Goal: Book appointment/travel/reservation

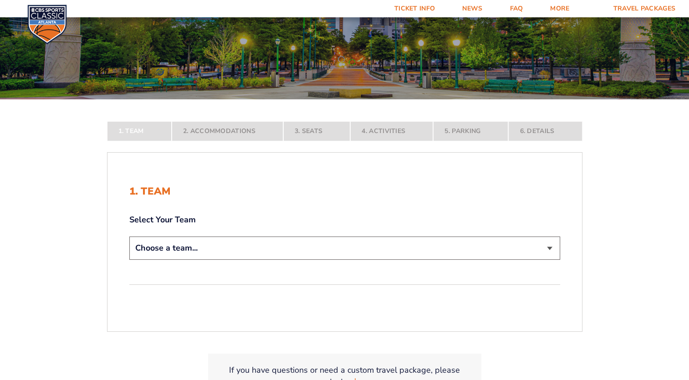
scroll to position [121, 0]
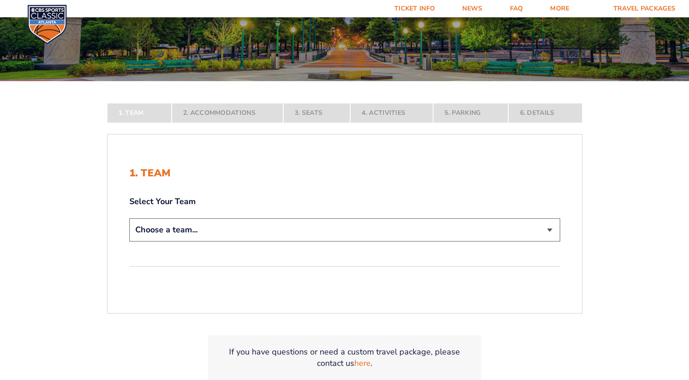
click at [551, 230] on select "Choose a team... [US_STATE] Wildcats [US_STATE] State Buckeyes [US_STATE] Tar H…" at bounding box center [344, 229] width 431 height 23
select select "20108"
click at [129, 242] on select "Choose a team... [US_STATE] Wildcats [US_STATE] State Buckeyes [US_STATE] Tar H…" at bounding box center [344, 229] width 431 height 23
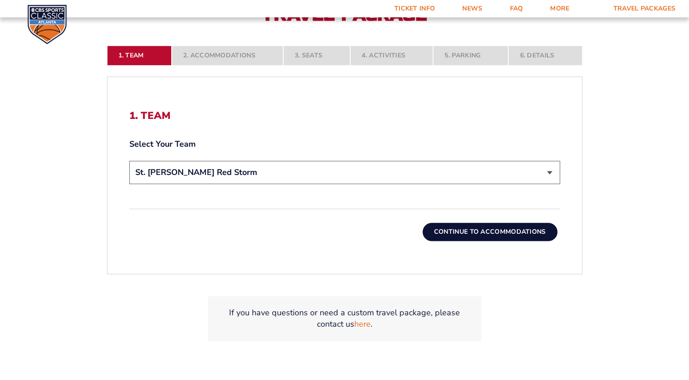
scroll to position [267, 0]
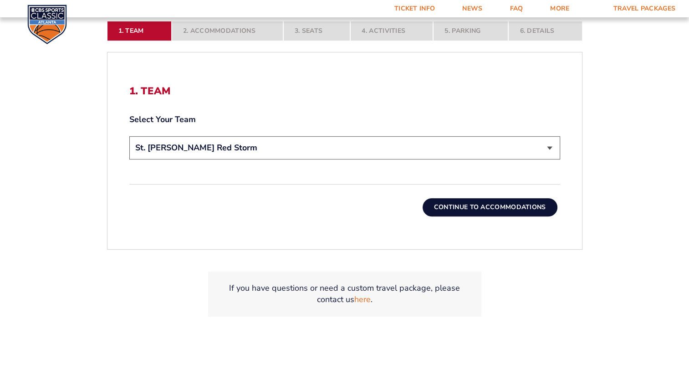
click at [476, 204] on button "Continue To Accommodations" at bounding box center [490, 207] width 135 height 18
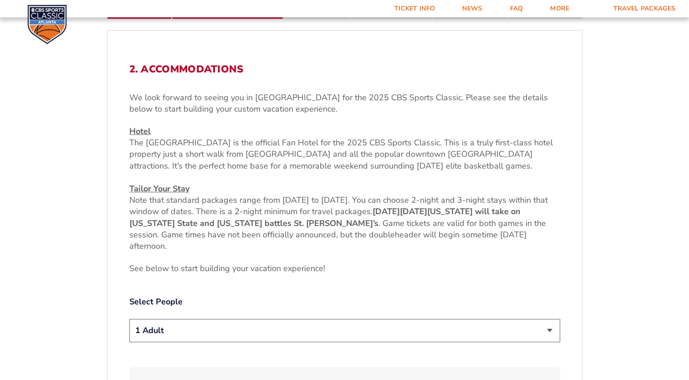
scroll to position [362, 0]
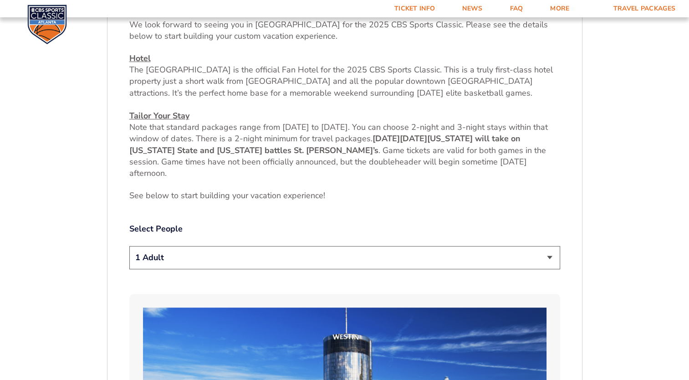
click at [550, 257] on select "1 Adult 2 Adults 3 Adults 4 Adults 2 Adults + 1 Child 2 Adults + 2 Children 2 A…" at bounding box center [344, 257] width 431 height 23
select select "2 Adults"
click at [129, 246] on select "1 Adult 2 Adults 3 Adults 4 Adults 2 Adults + 1 Child 2 Adults + 2 Children 2 A…" at bounding box center [344, 257] width 431 height 23
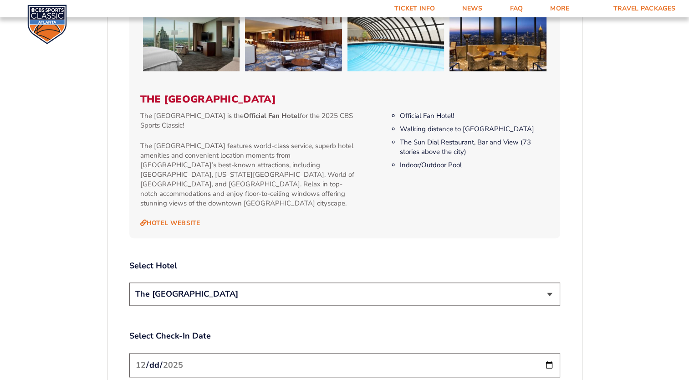
scroll to position [921, 0]
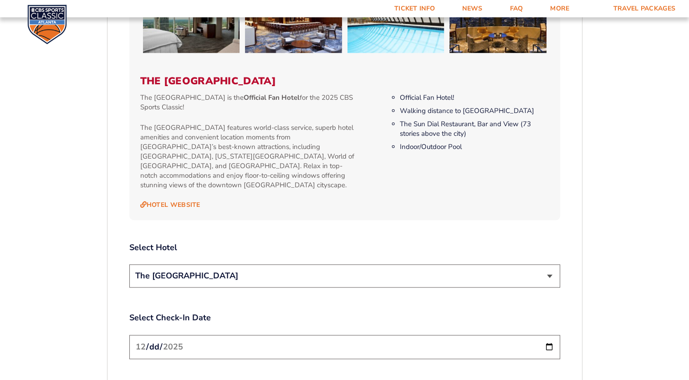
click at [550, 264] on select "The [GEOGRAPHIC_DATA]" at bounding box center [344, 275] width 431 height 23
click at [129, 264] on select "The [GEOGRAPHIC_DATA]" at bounding box center [344, 275] width 431 height 23
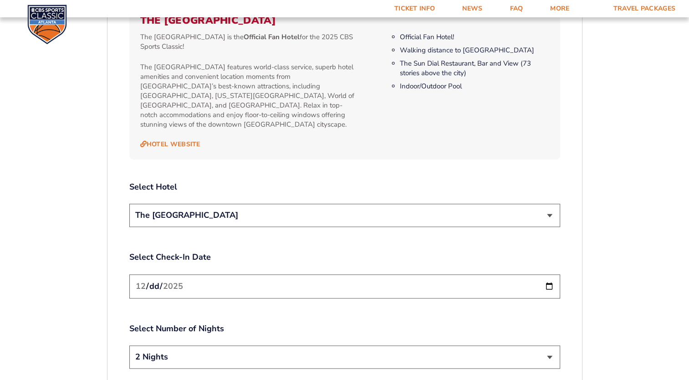
scroll to position [1006, 0]
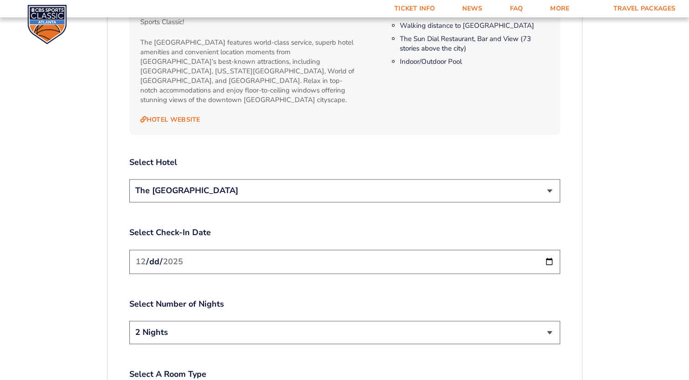
click at [259, 252] on input "[DATE]" at bounding box center [344, 262] width 431 height 24
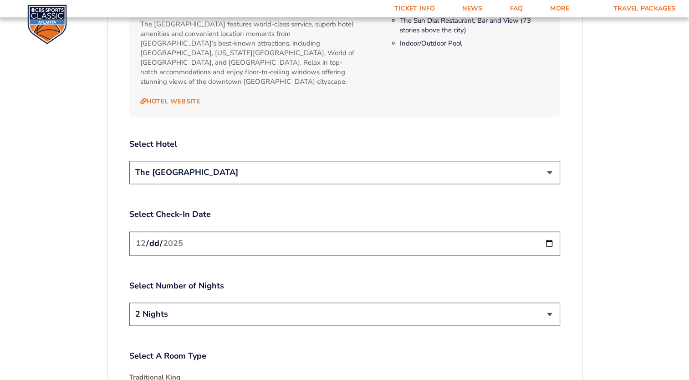
scroll to position [1066, 0]
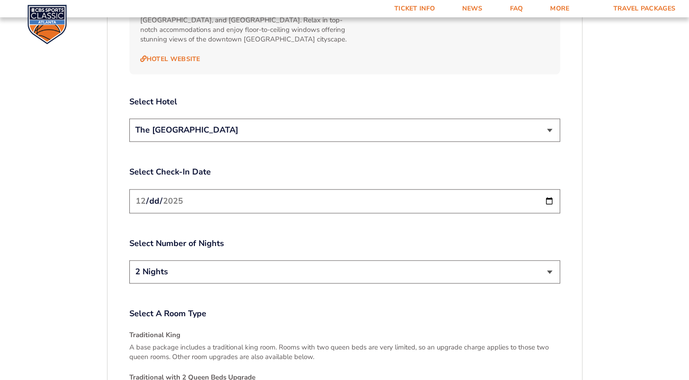
click at [153, 263] on select "2 Nights 3 Nights" at bounding box center [344, 271] width 431 height 23
click at [129, 260] on select "2 Nights 3 Nights" at bounding box center [344, 271] width 431 height 23
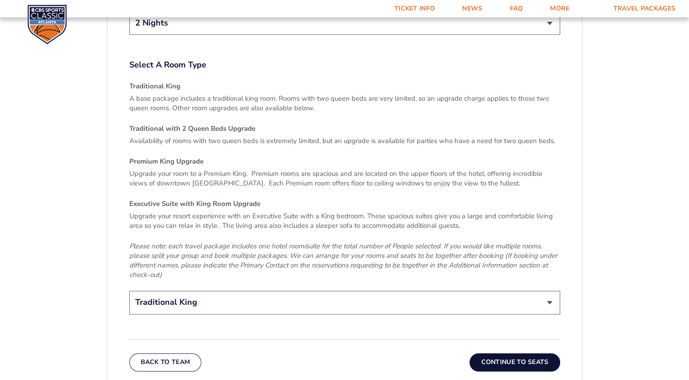
scroll to position [1339, 0]
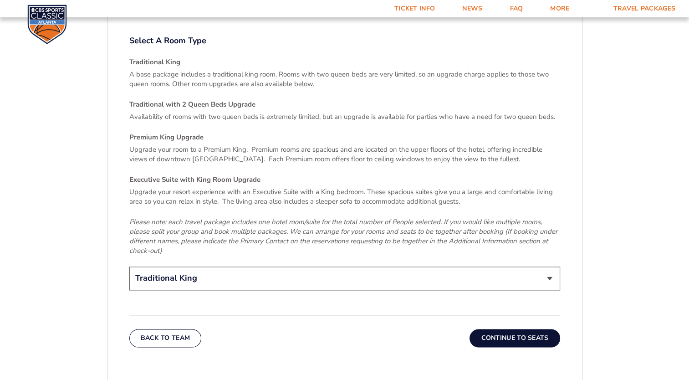
click at [244, 267] on select "Traditional King Traditional with 2 Queen Beds Upgrade (+$45 per night) Premium…" at bounding box center [344, 278] width 431 height 23
click at [129, 267] on select "Traditional King Traditional with 2 Queen Beds Upgrade (+$45 per night) Premium…" at bounding box center [344, 278] width 431 height 23
click at [499, 329] on button "Continue To Seats" at bounding box center [515, 338] width 90 height 18
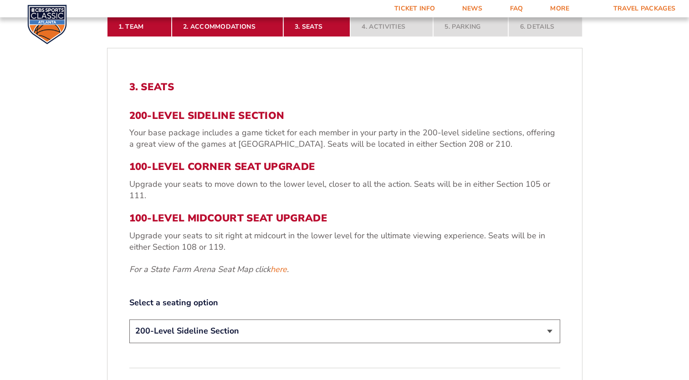
scroll to position [289, 0]
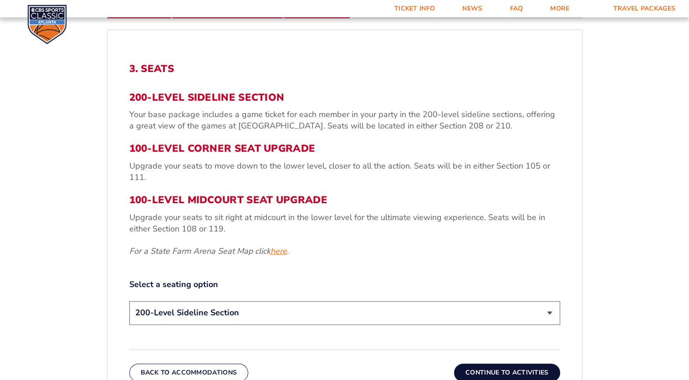
click at [275, 252] on link "here" at bounding box center [279, 251] width 16 height 11
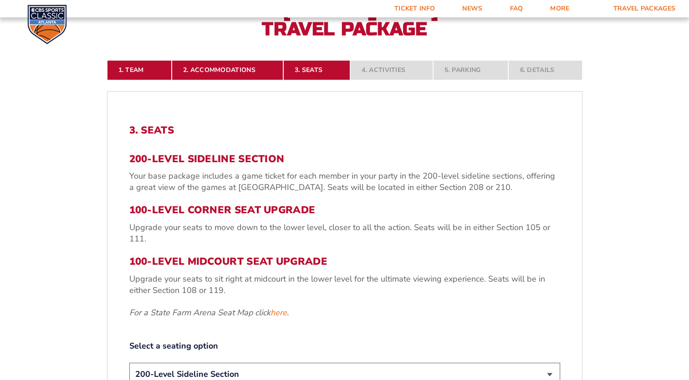
scroll to position [186, 0]
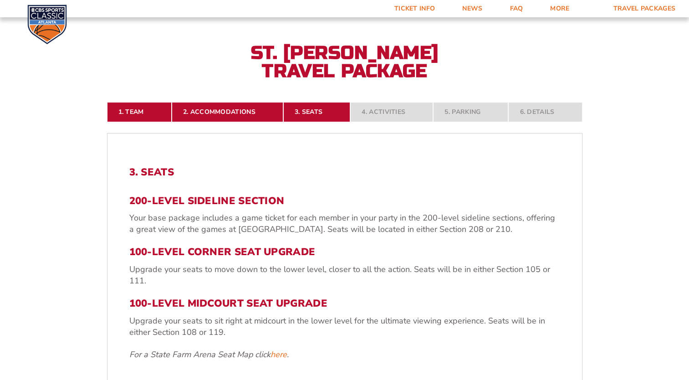
click at [221, 201] on h3 "200-Level Sideline Section" at bounding box center [344, 201] width 431 height 12
click at [407, 365] on div "3. Seats 200-Level Sideline Section Your base package includes a game ticket fo…" at bounding box center [344, 298] width 431 height 264
click at [275, 351] on link "here" at bounding box center [279, 354] width 16 height 11
click at [278, 352] on link "here" at bounding box center [279, 354] width 16 height 11
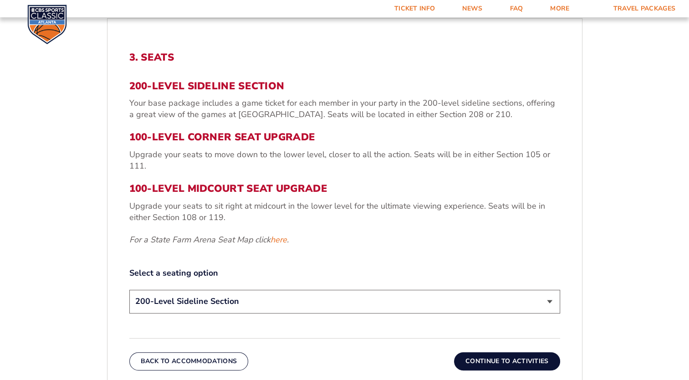
scroll to position [319, 0]
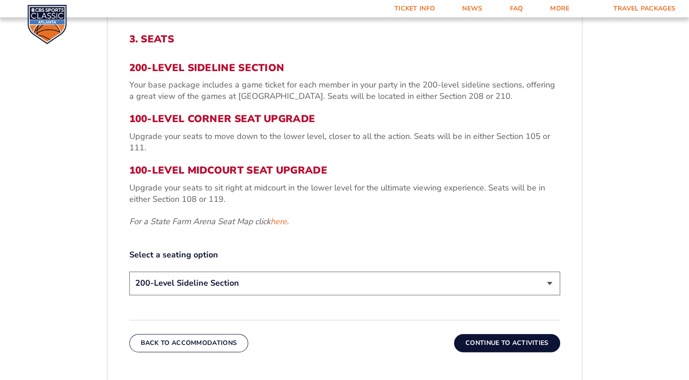
click at [552, 281] on select "200-Level Sideline Section 100-Level Corner Seat Upgrade (+$120 per person) 100…" at bounding box center [344, 283] width 431 height 23
click at [232, 285] on select "200-Level Sideline Section 100-Level Corner Seat Upgrade (+$120 per person) 100…" at bounding box center [344, 283] width 431 height 23
click at [509, 342] on button "Continue To Activities" at bounding box center [507, 343] width 106 height 18
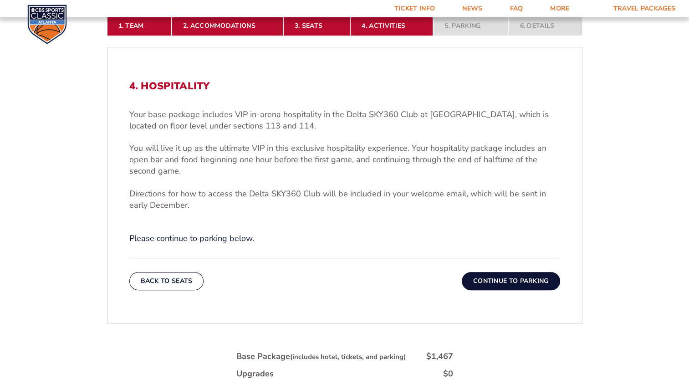
scroll to position [278, 0]
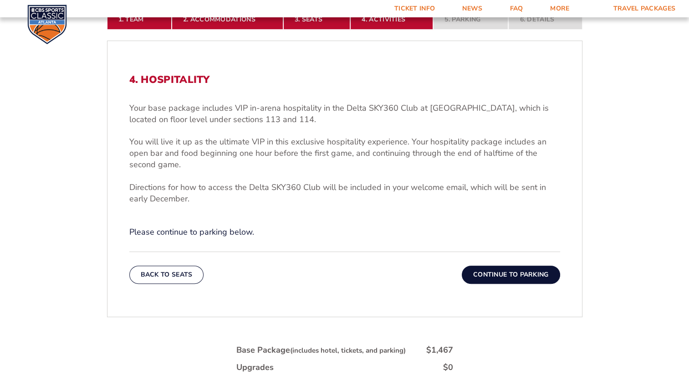
click at [520, 277] on button "Continue To Parking" at bounding box center [511, 275] width 98 height 18
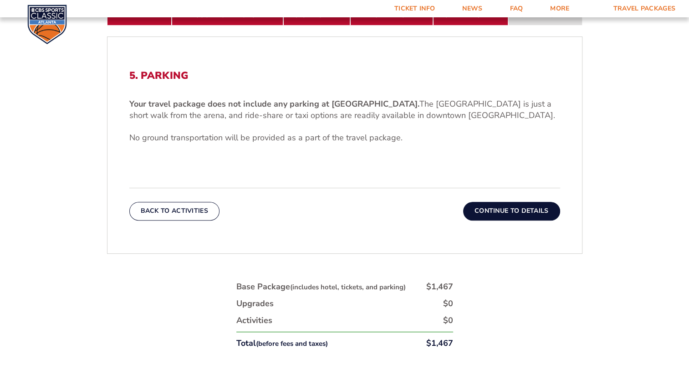
scroll to position [337, 0]
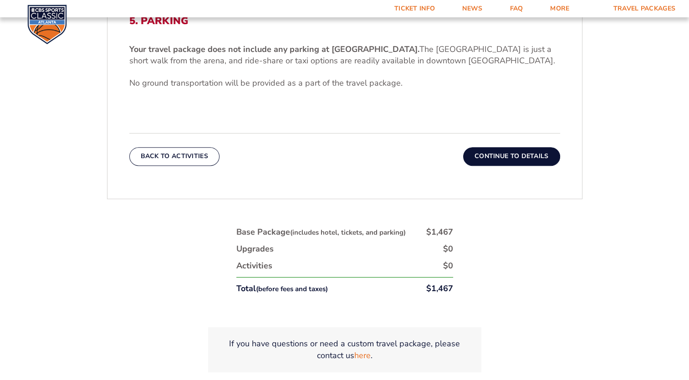
click at [490, 160] on button "Continue To Details" at bounding box center [511, 156] width 97 height 18
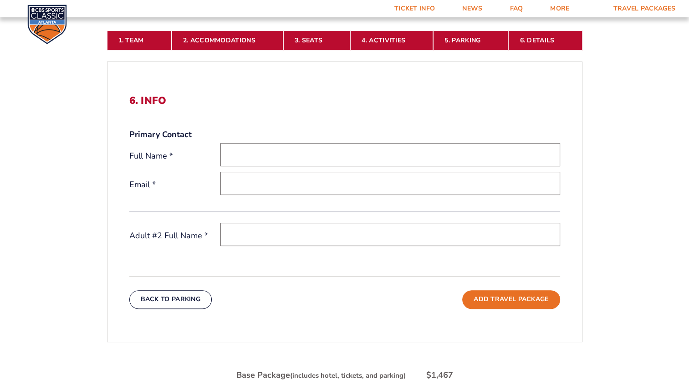
scroll to position [0, 0]
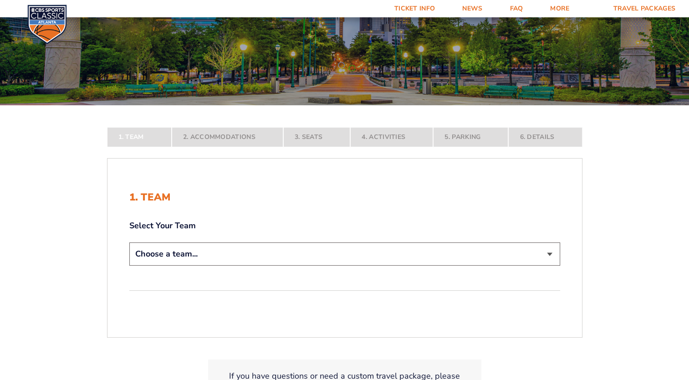
scroll to position [134, 0]
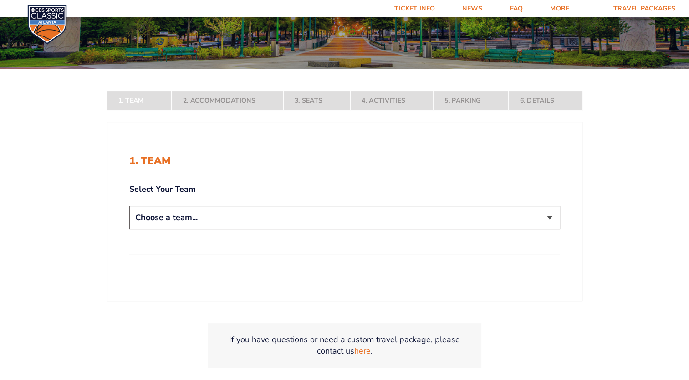
click at [553, 218] on select "Choose a team... [US_STATE] Wildcats [US_STATE] State Buckeyes [US_STATE] Tar H…" at bounding box center [344, 217] width 431 height 23
select select "20108"
click at [129, 229] on select "Choose a team... [US_STATE] Wildcats [US_STATE] State Buckeyes [US_STATE] Tar H…" at bounding box center [344, 217] width 431 height 23
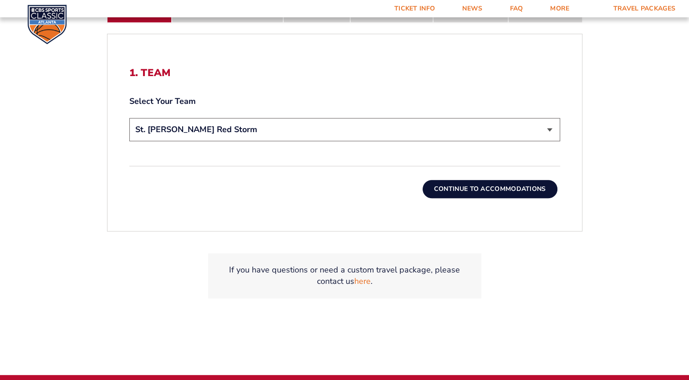
scroll to position [316, 0]
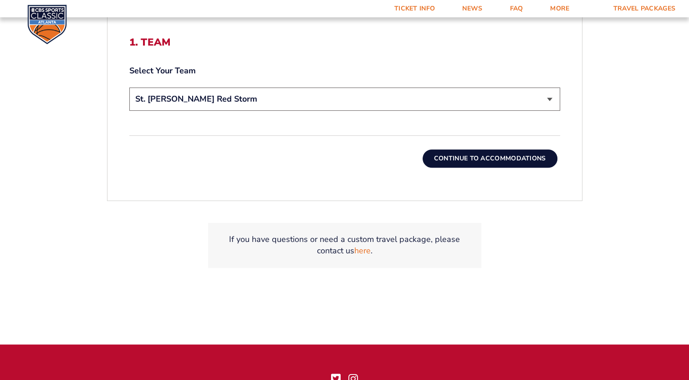
click at [522, 161] on button "Continue To Accommodations" at bounding box center [490, 158] width 135 height 18
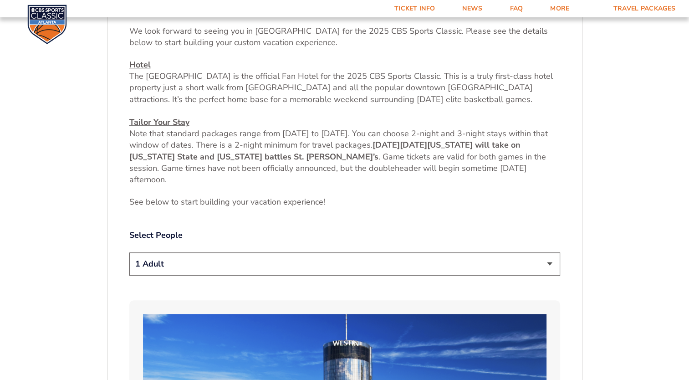
scroll to position [380, 0]
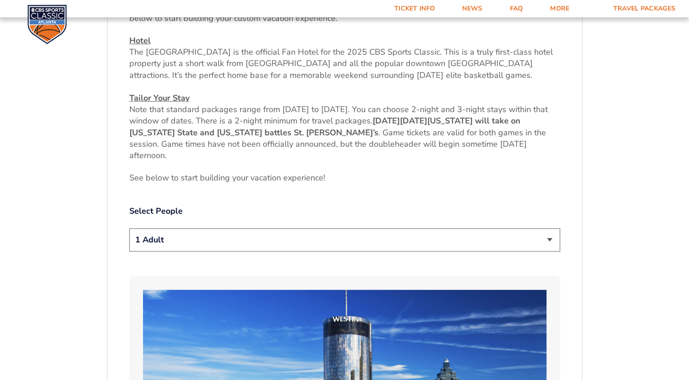
click at [548, 237] on select "1 Adult 2 Adults 3 Adults 4 Adults 2 Adults + 1 Child 2 Adults + 2 Children 2 A…" at bounding box center [344, 239] width 431 height 23
select select "2 Adults"
click at [129, 228] on select "1 Adult 2 Adults 3 Adults 4 Adults 2 Adults + 1 Child 2 Adults + 2 Children 2 A…" at bounding box center [344, 239] width 431 height 23
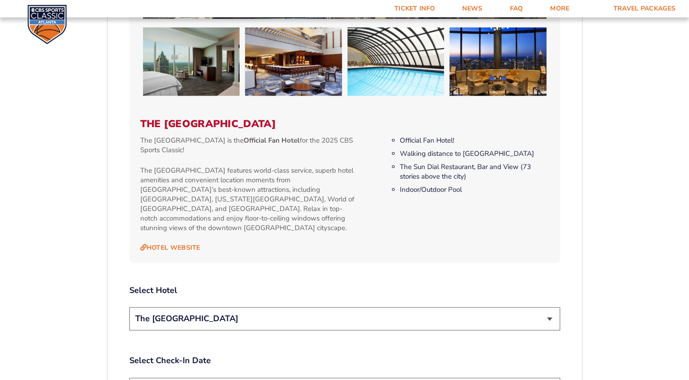
scroll to position [926, 0]
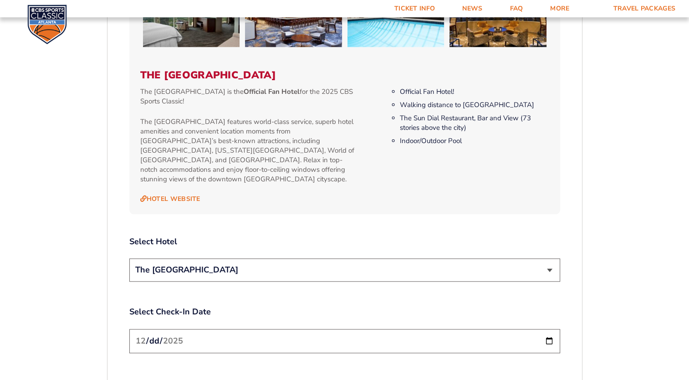
click at [554, 262] on select "The [GEOGRAPHIC_DATA]" at bounding box center [344, 269] width 431 height 23
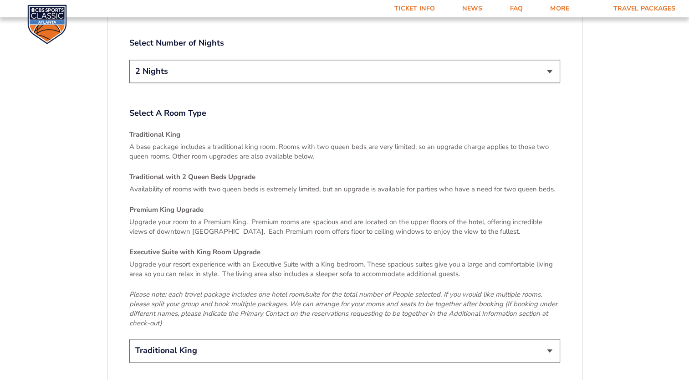
scroll to position [1303, 0]
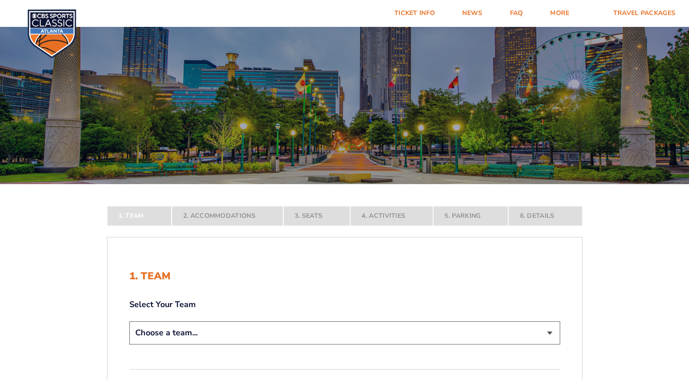
scroll to position [84, 0]
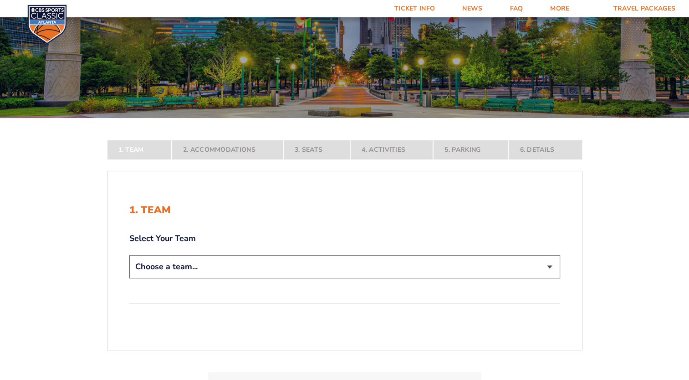
click at [548, 266] on select "Choose a team... [US_STATE] Wildcats [US_STATE] State Buckeyes [US_STATE] Tar H…" at bounding box center [344, 266] width 431 height 23
select select "20108"
click at [129, 278] on select "Choose a team... [US_STATE] Wildcats [US_STATE] State Buckeyes [US_STATE] Tar H…" at bounding box center [344, 266] width 431 height 23
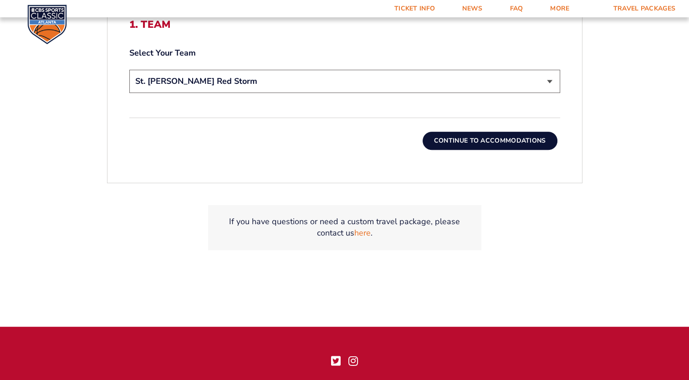
scroll to position [364, 0]
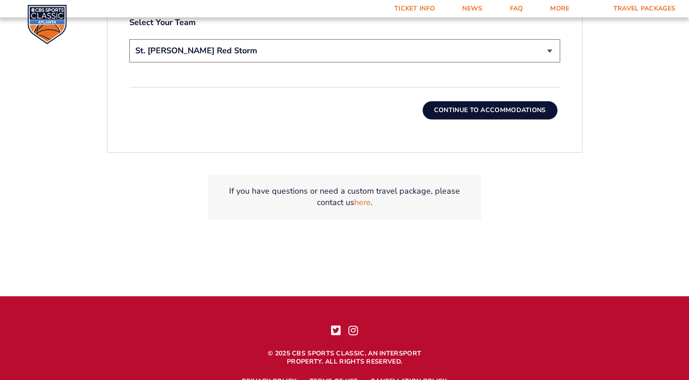
click at [503, 107] on button "Continue To Accommodations" at bounding box center [490, 110] width 135 height 18
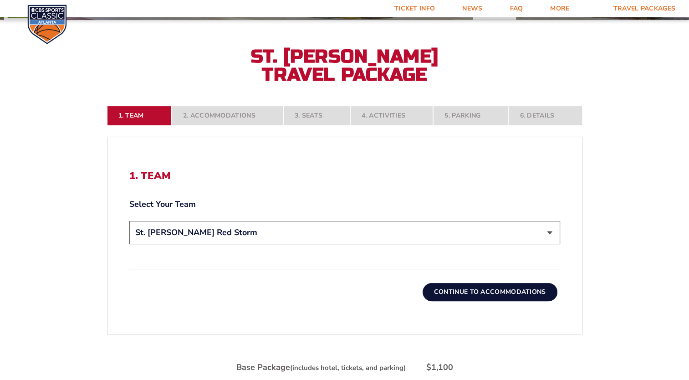
scroll to position [180, 0]
